Goal: Information Seeking & Learning: Learn about a topic

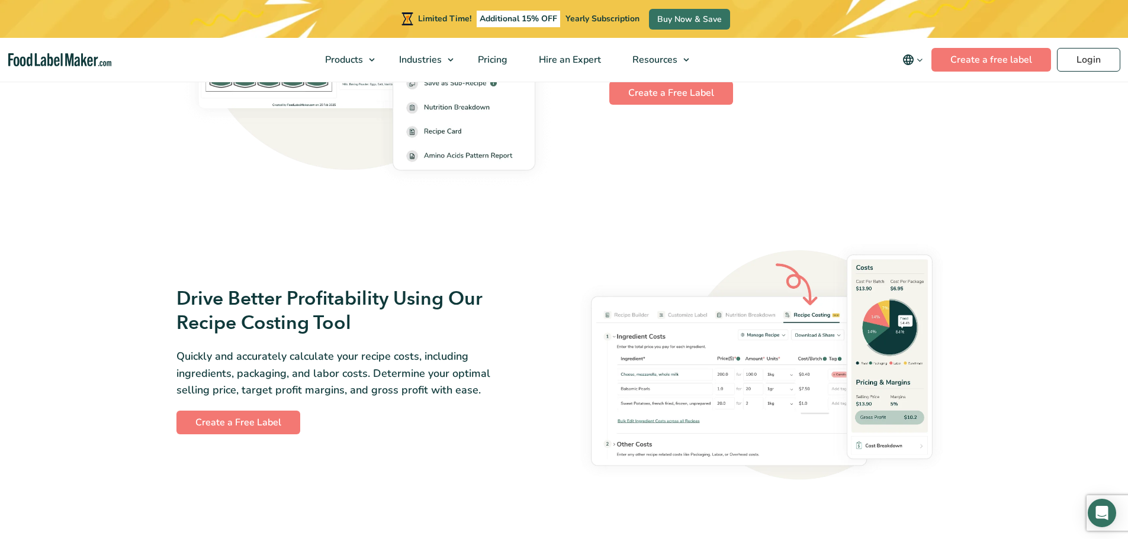
scroll to position [1987, 0]
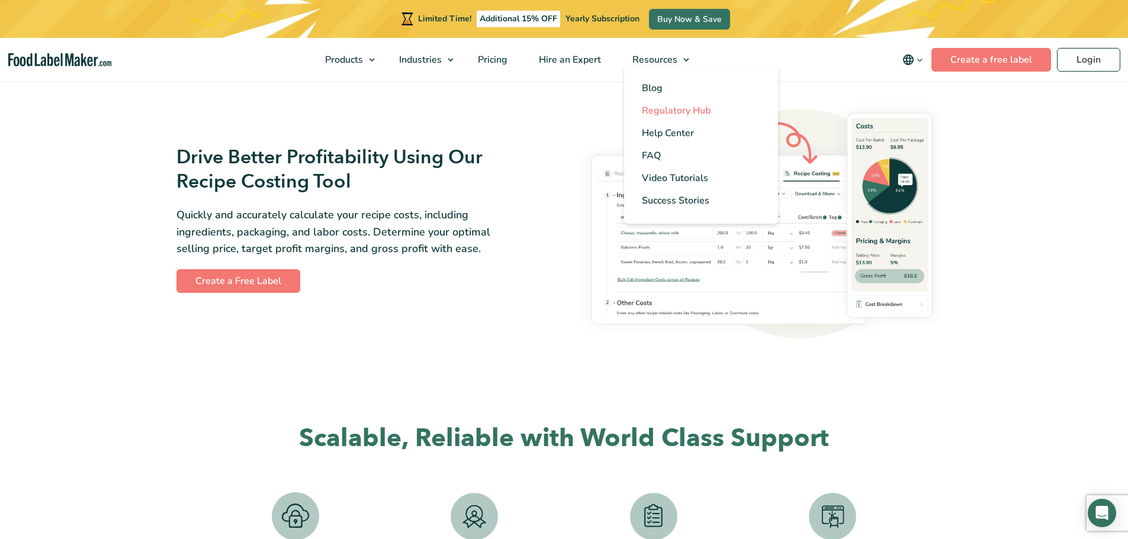
click at [679, 111] on span "Regulatory Hub" at bounding box center [676, 110] width 69 height 13
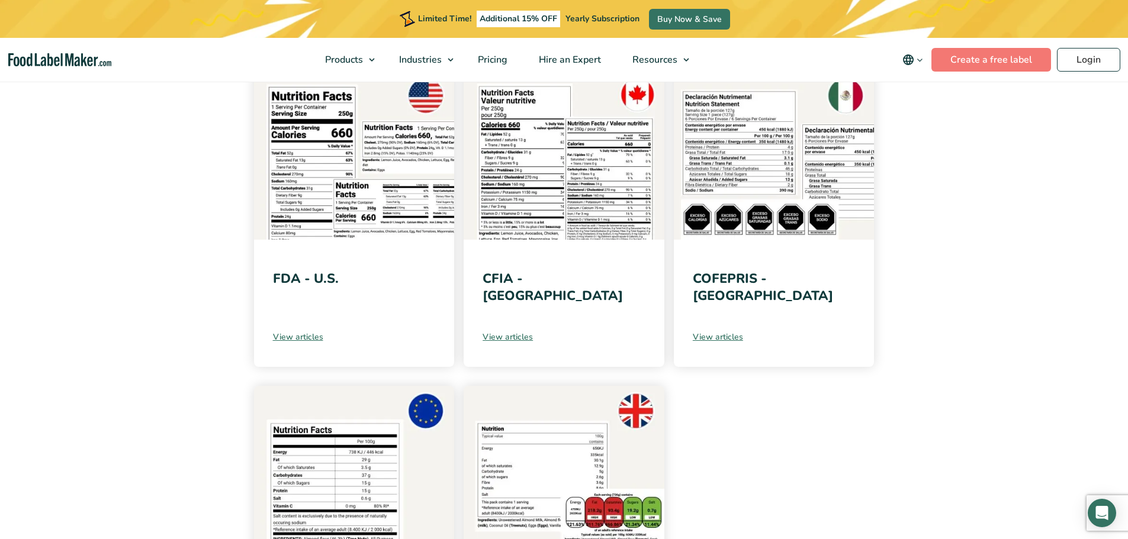
scroll to position [253, 0]
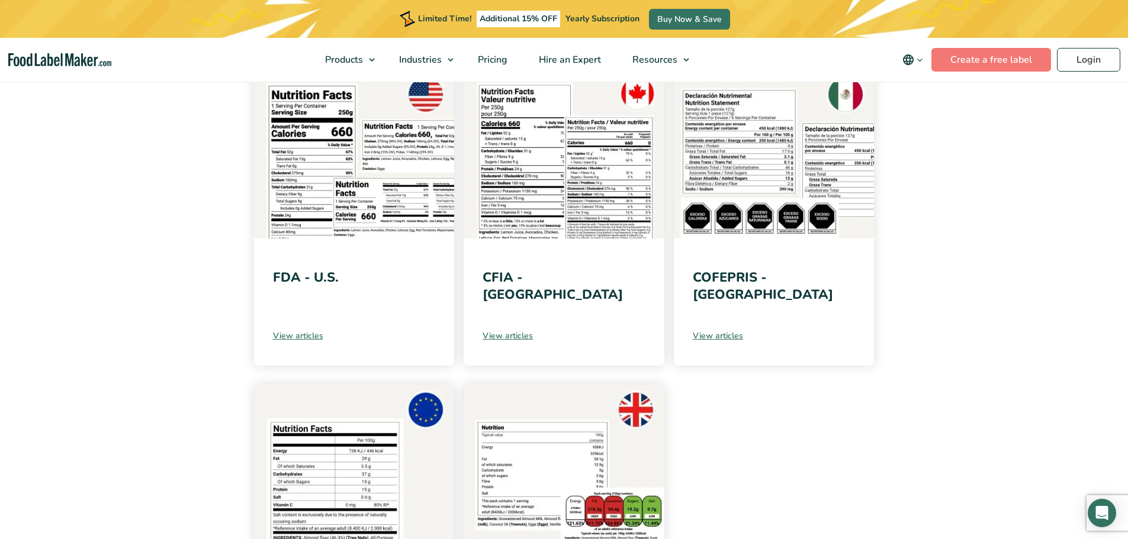
click at [295, 223] on img at bounding box center [354, 153] width 201 height 169
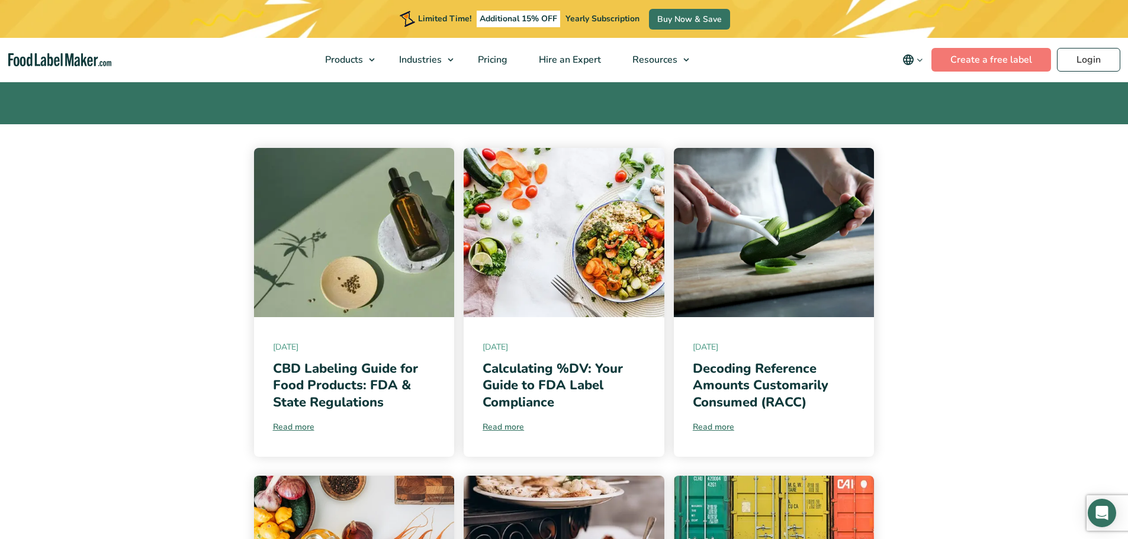
scroll to position [176, 0]
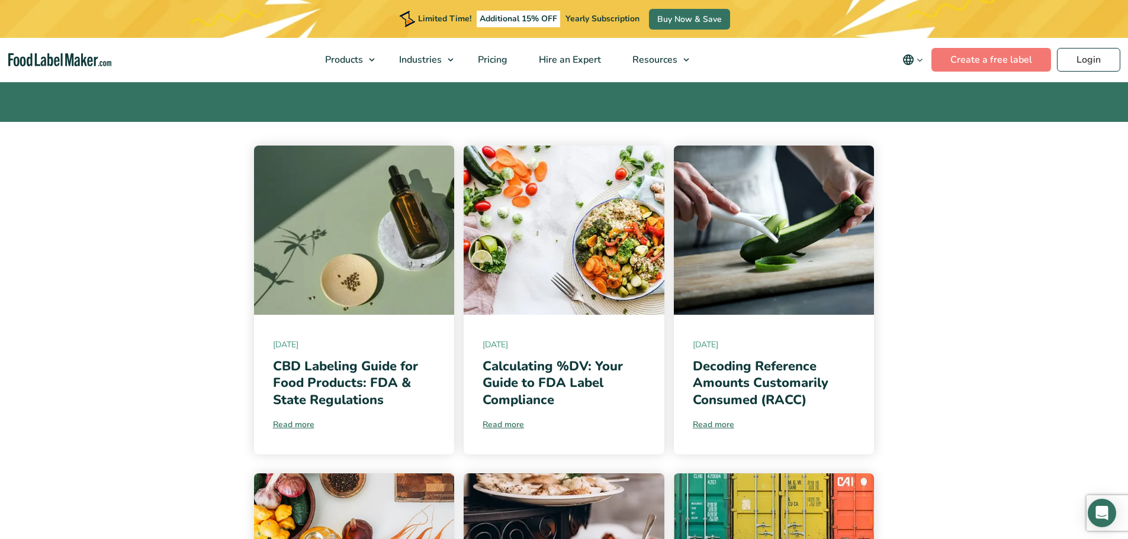
click at [314, 287] on img at bounding box center [354, 230] width 201 height 169
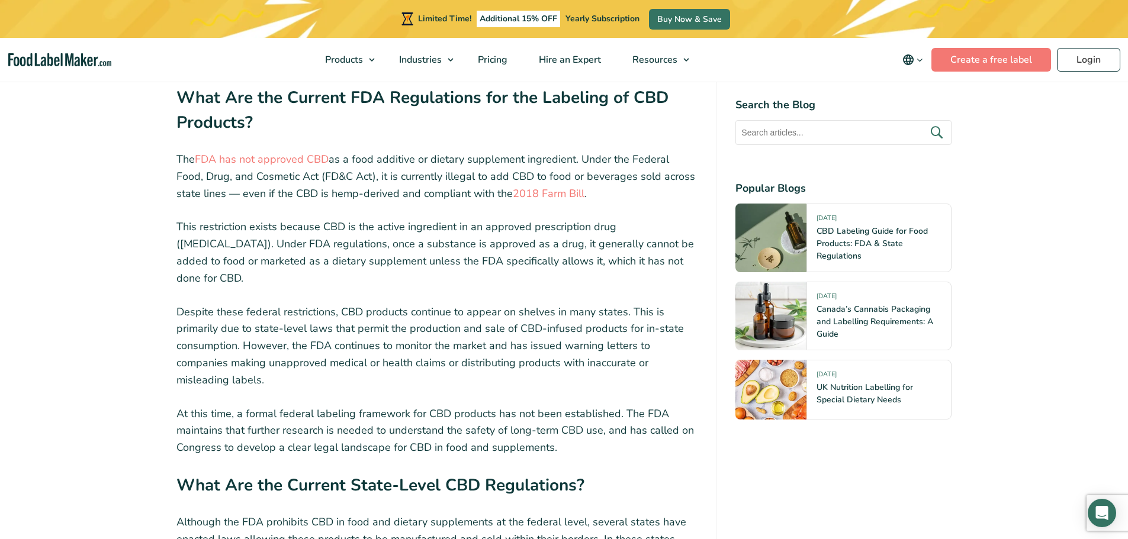
scroll to position [2277, 0]
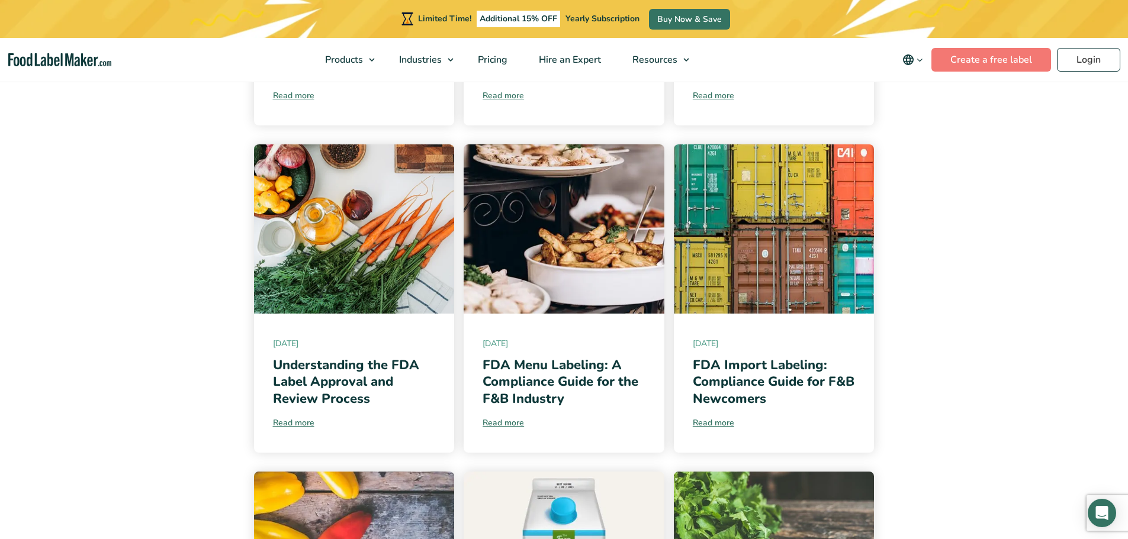
scroll to position [508, 0]
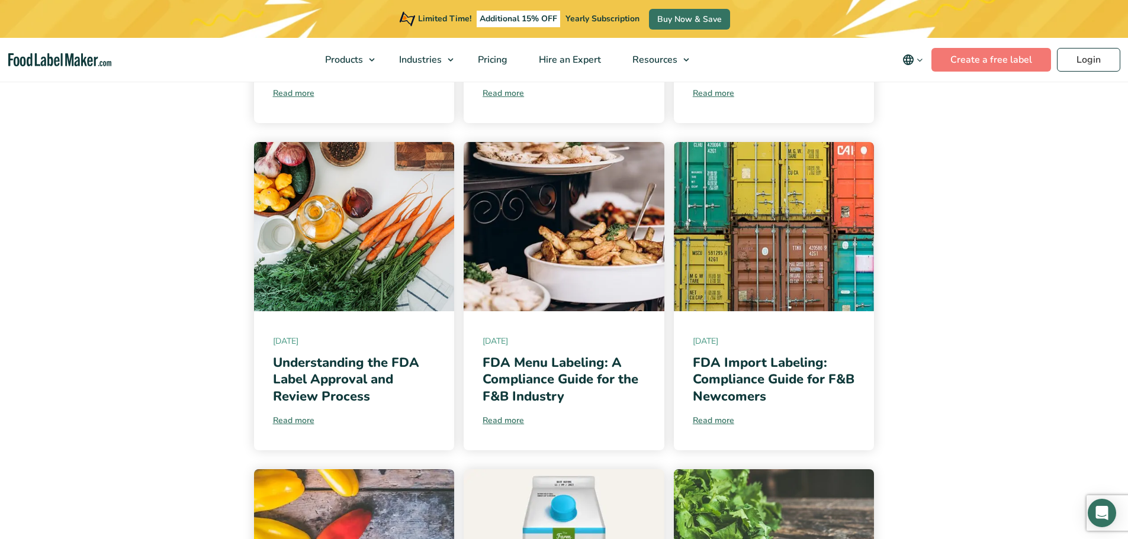
click at [343, 274] on img at bounding box center [354, 226] width 201 height 169
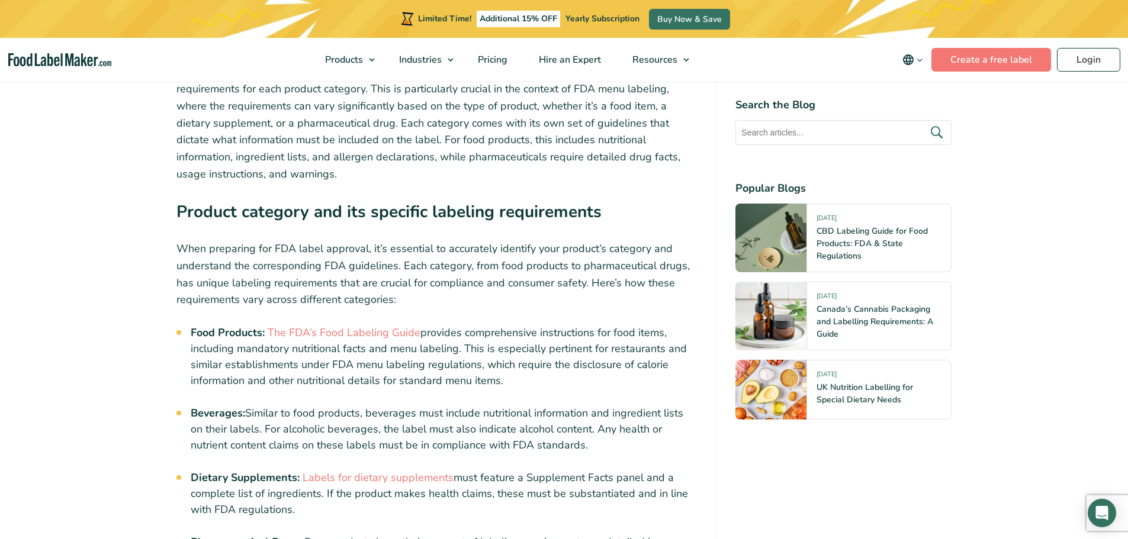
scroll to position [1826, 0]
click at [341, 326] on link "The FDA’s Food Labeling Guide" at bounding box center [344, 333] width 153 height 14
